Goal: Task Accomplishment & Management: Manage account settings

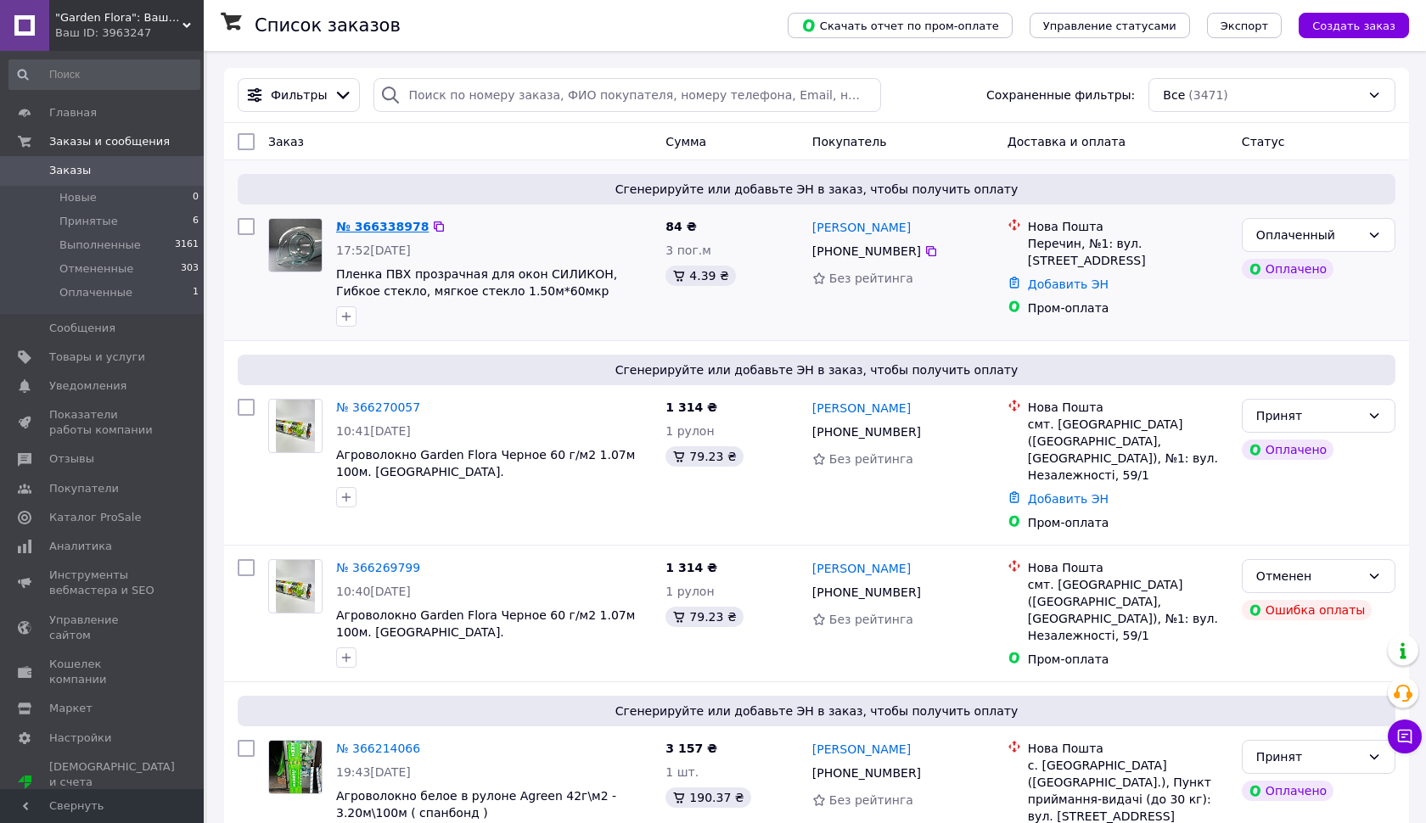
click at [369, 223] on link "№ 366338978" at bounding box center [382, 227] width 92 height 14
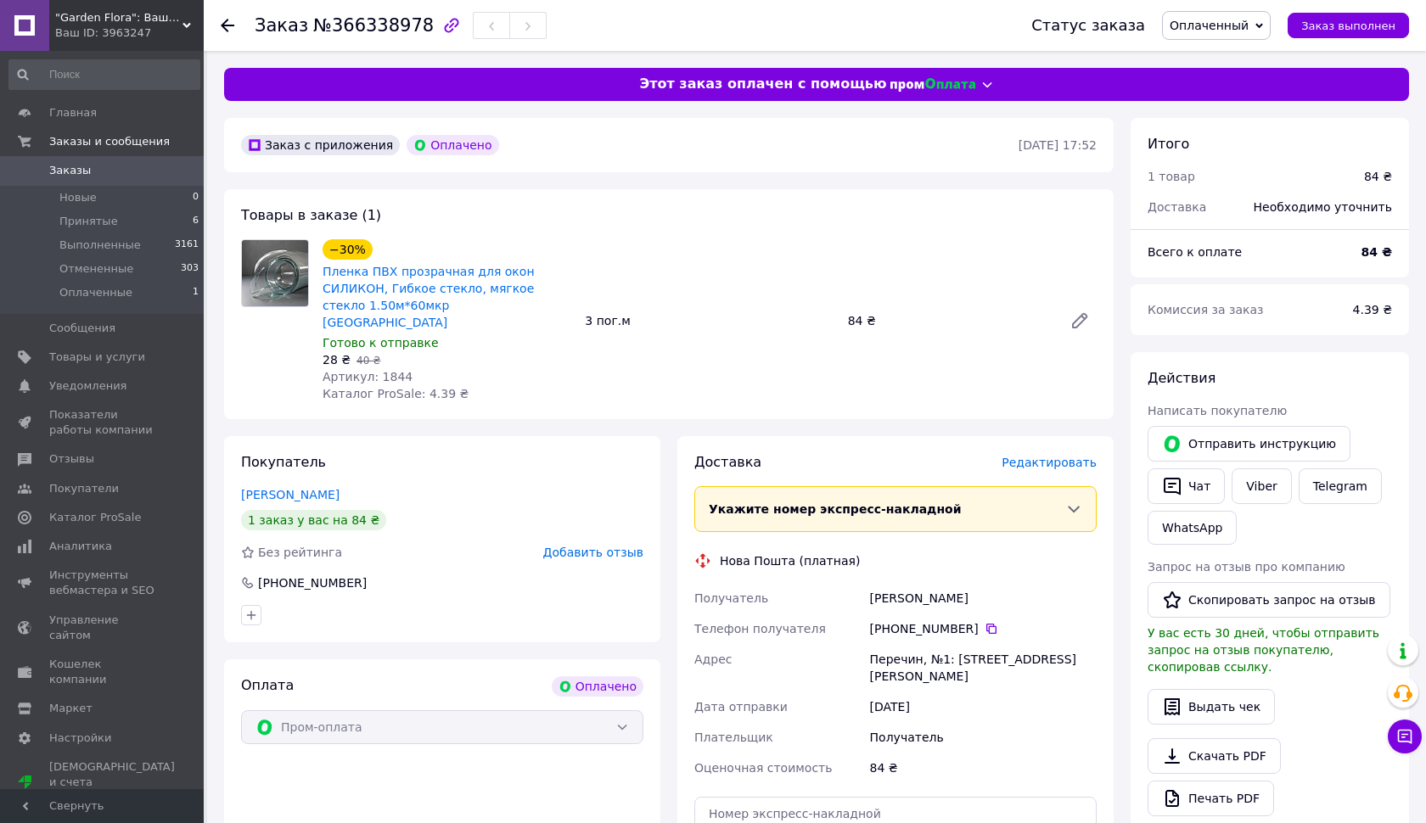
click at [351, 24] on span "№366338978" at bounding box center [373, 25] width 120 height 20
copy span "366338978"
click at [79, 2] on div ""Garden Flora": Ваш сад — наша вдохновенная забота! Ваш ID: 3963247" at bounding box center [126, 25] width 154 height 51
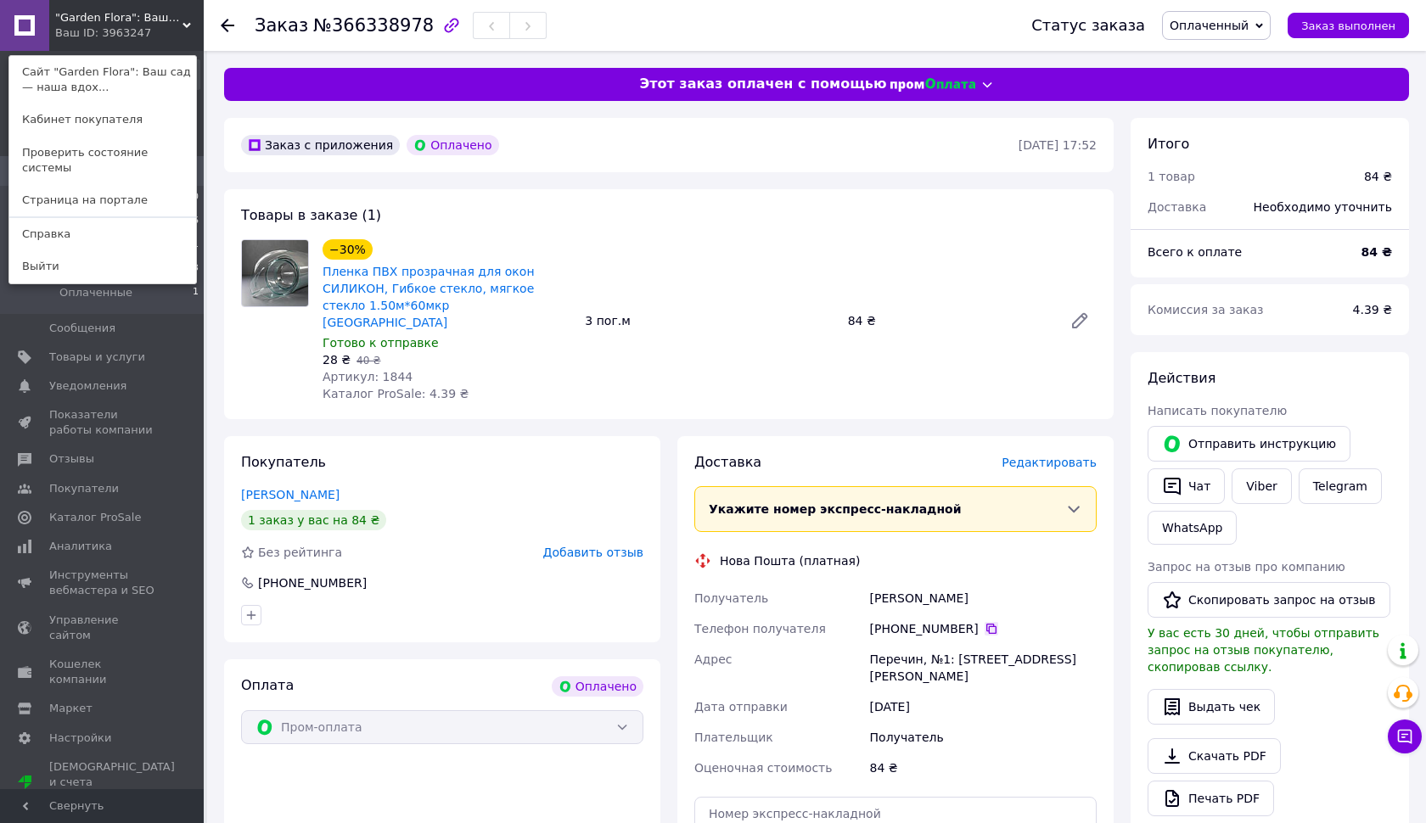
click at [989, 622] on icon at bounding box center [991, 629] width 14 height 14
click at [927, 583] on div "[PERSON_NAME]" at bounding box center [982, 598] width 233 height 31
copy div "[PERSON_NAME]"
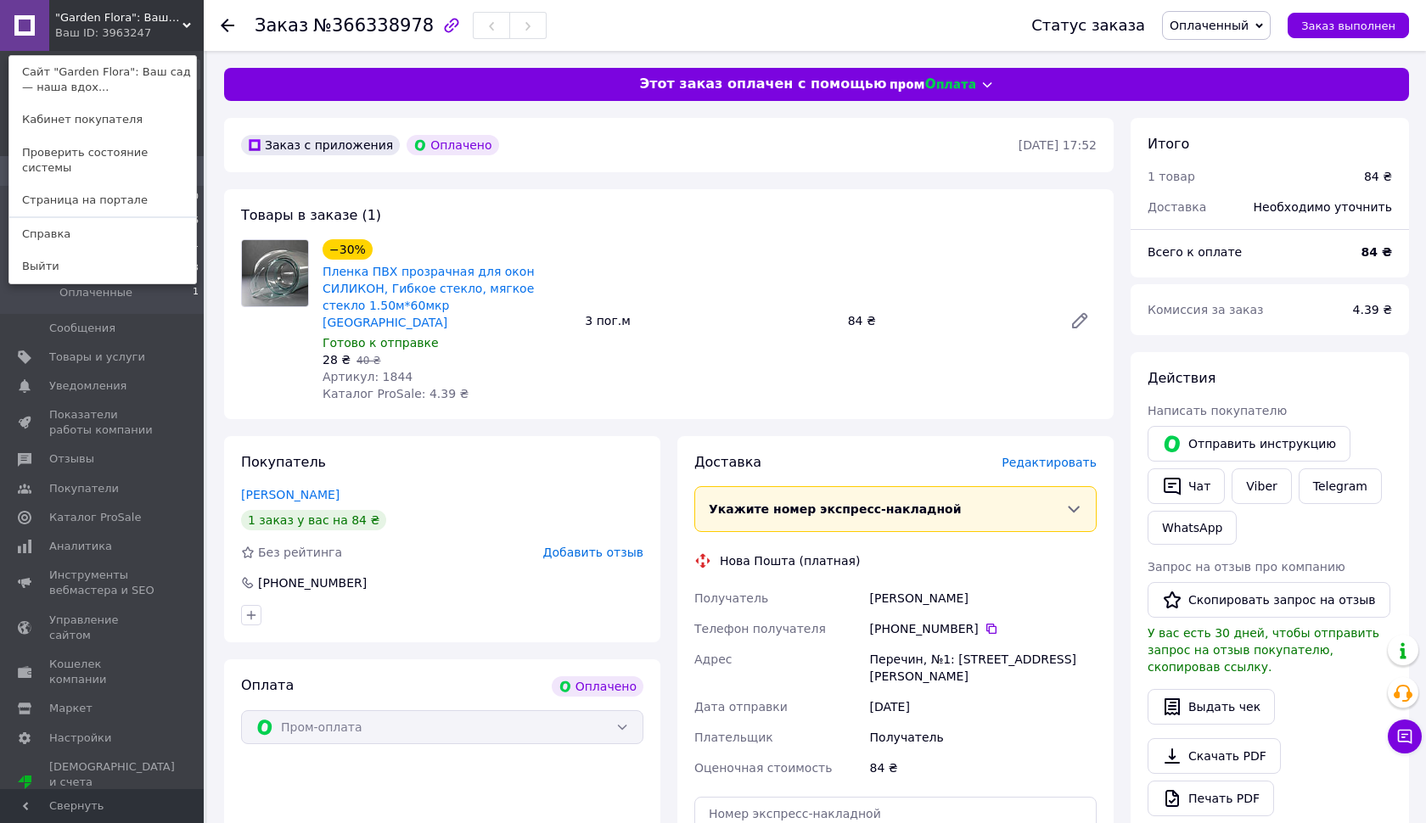
click at [883, 644] on div "Перечин, №1: [STREET_ADDRESS][PERSON_NAME]" at bounding box center [982, 668] width 233 height 48
copy div "Перечин, №1: [STREET_ADDRESS][PERSON_NAME]"
click at [1198, 25] on span "Оплаченный" at bounding box center [1208, 26] width 79 height 14
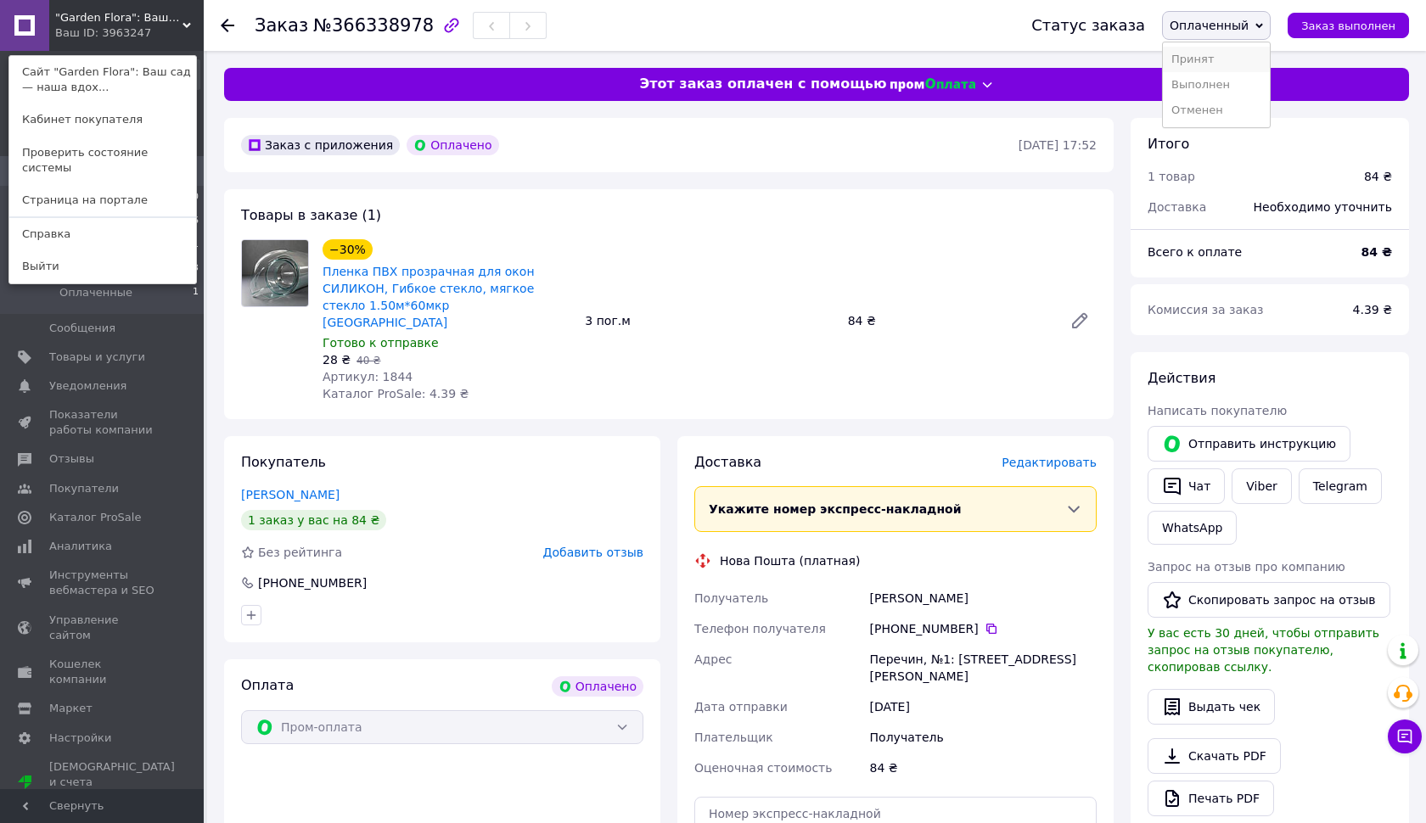
click at [1211, 57] on li "Принят" at bounding box center [1216, 59] width 107 height 25
click at [219, 175] on div "Заказ с приложения Оплачено [DATE] 17:52 Товары в заказе (1) −30% Пленка ПВХ пр…" at bounding box center [669, 702] width 906 height 1168
click at [221, 164] on div "Заказ с приложения Оплачено [DATE] 17:52 Товары в заказе (1) −30% Пленка ПВХ пр…" at bounding box center [669, 702] width 906 height 1168
click at [132, 297] on li "Оплаченные 1" at bounding box center [104, 297] width 209 height 32
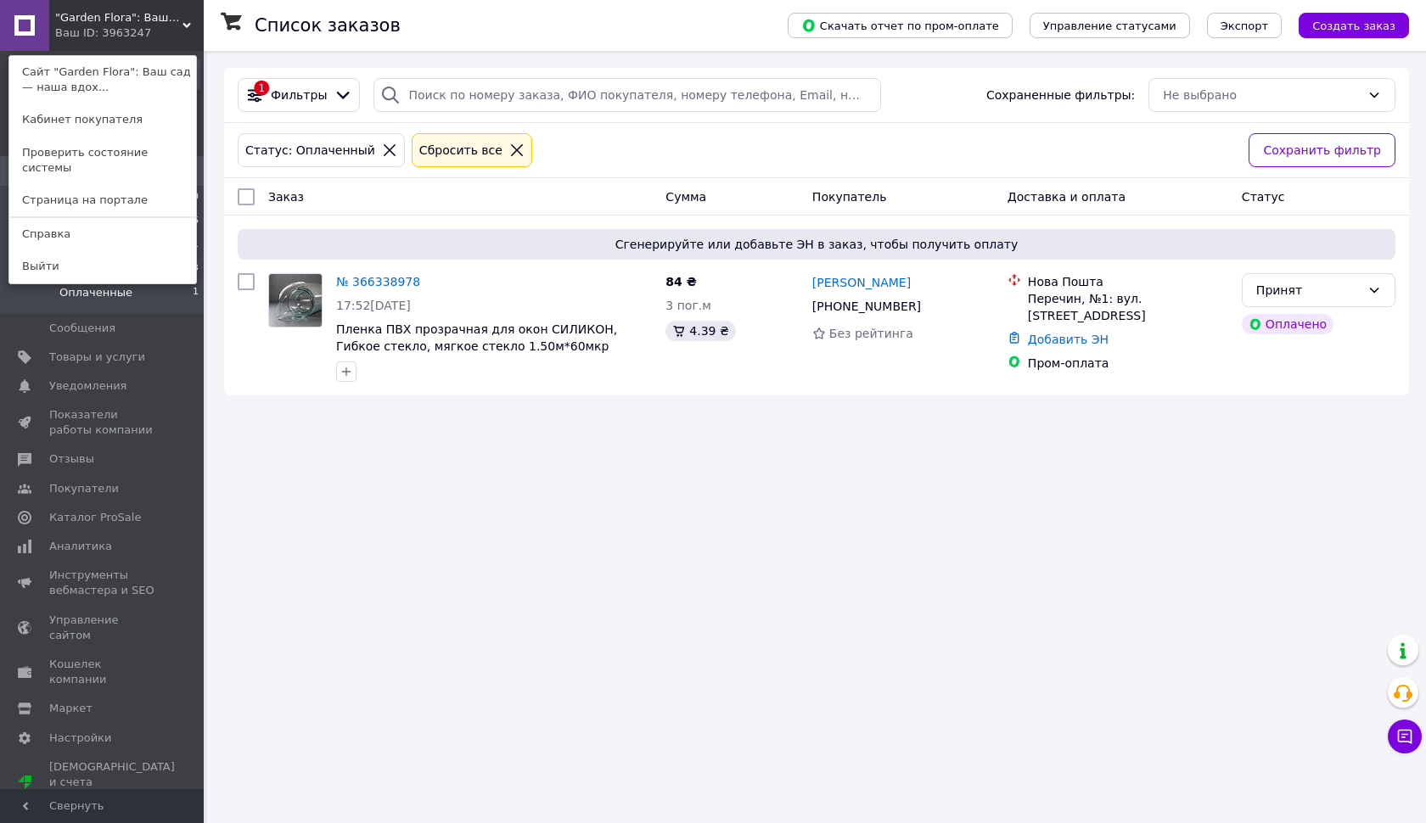
click at [185, 23] on icon at bounding box center [186, 25] width 8 height 8
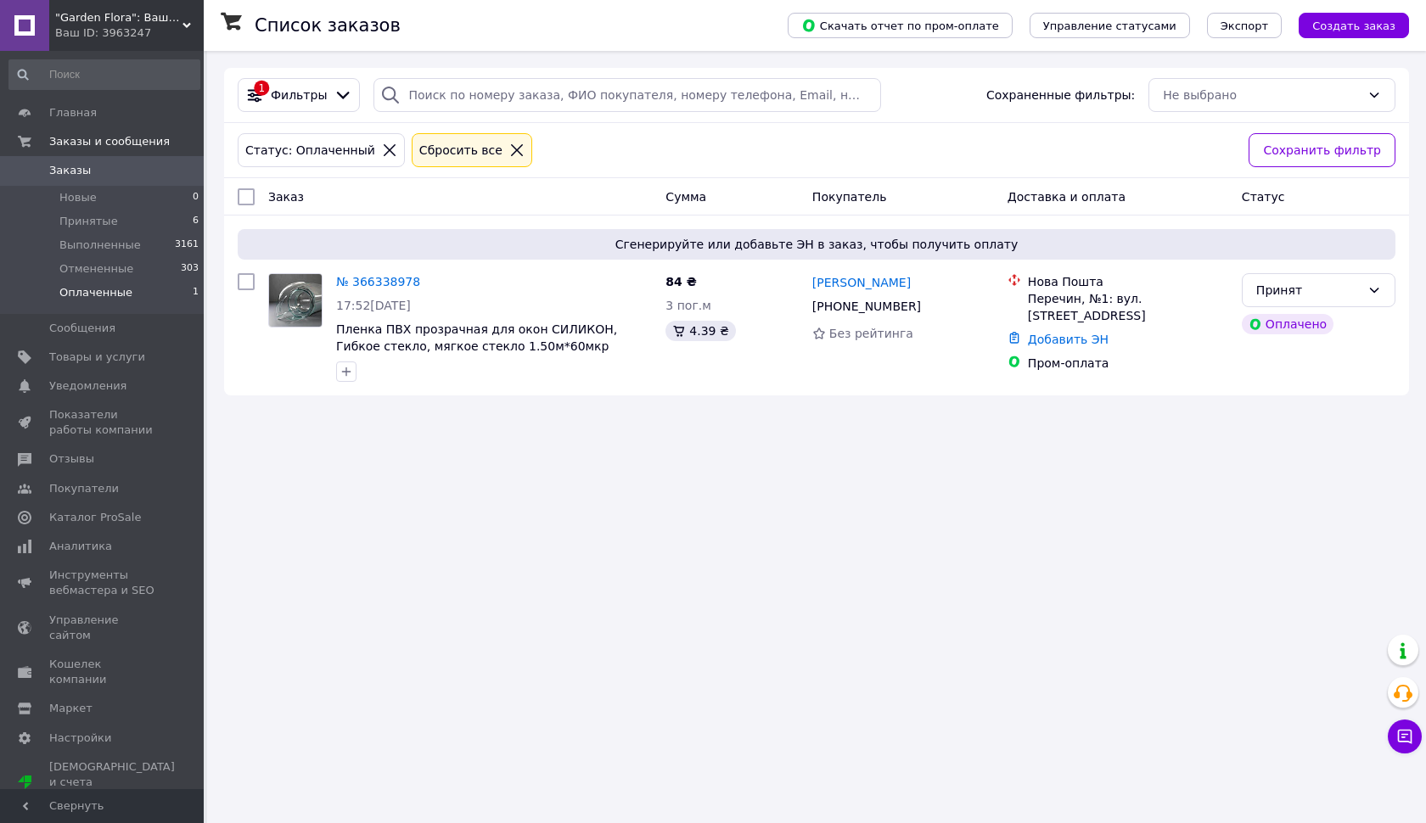
click at [114, 177] on span "Заказы" at bounding box center [103, 170] width 108 height 15
